Goal: Task Accomplishment & Management: Use online tool/utility

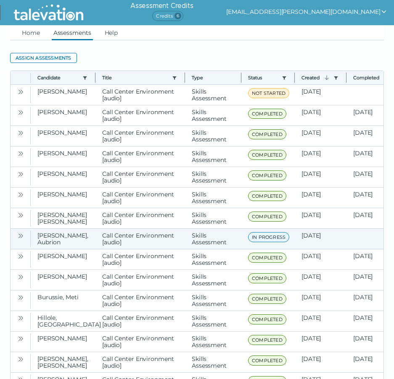
click at [21, 240] on button "Open" at bounding box center [21, 236] width 10 height 10
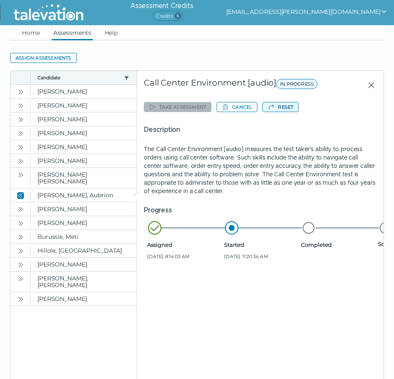
click at [279, 110] on button "Reset" at bounding box center [280, 107] width 36 height 10
